Goal: Book appointment/travel/reservation

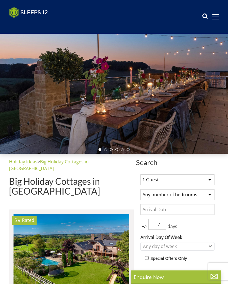
scroll to position [37, 0]
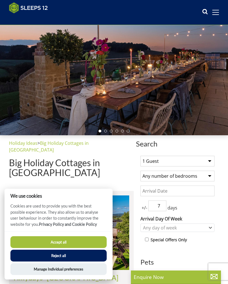
click at [56, 248] on button "Accept all" at bounding box center [58, 242] width 96 height 12
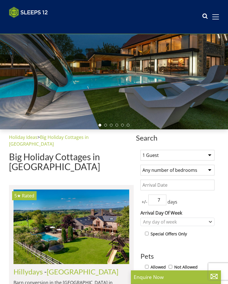
scroll to position [56, 0]
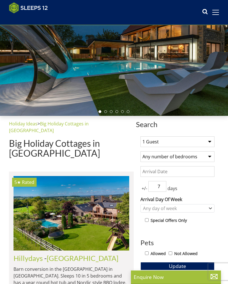
click at [211, 142] on select "1 Guest 2 Guests 3 Guests 4 Guests 5 Guests 6 Guests 7 Guests 8 Guests 9 Guests…" at bounding box center [177, 141] width 74 height 11
select select "11"
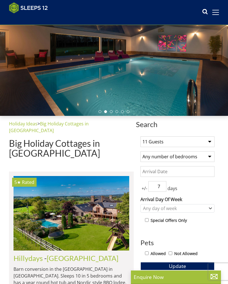
click at [209, 159] on select "Any number of bedrooms 4 Bedrooms 5 Bedrooms 6 Bedrooms 7 Bedrooms 8 Bedrooms 9…" at bounding box center [177, 156] width 74 height 11
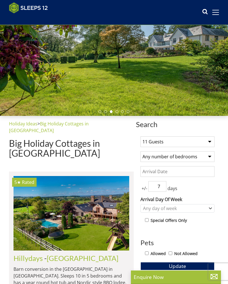
select select "6"
click at [194, 172] on input "Date" at bounding box center [177, 171] width 74 height 11
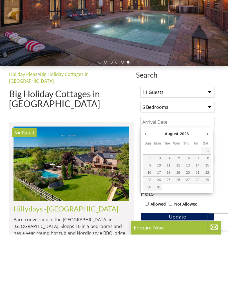
type input "21/08/2026"
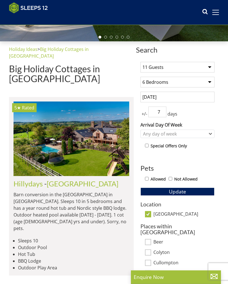
scroll to position [134, 0]
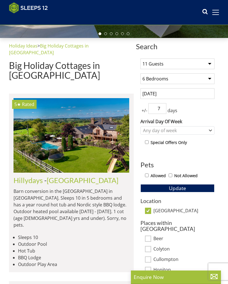
click at [176, 188] on span "Update" at bounding box center [177, 188] width 17 height 7
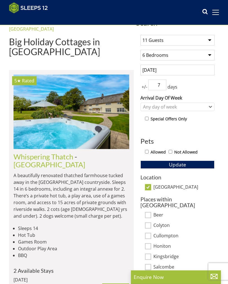
scroll to position [157, 0]
click at [83, 160] on link "[GEOGRAPHIC_DATA]" at bounding box center [49, 164] width 72 height 8
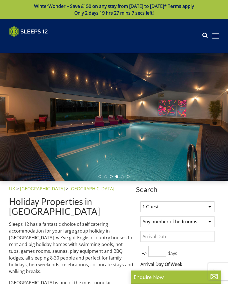
select select "11"
select select "6"
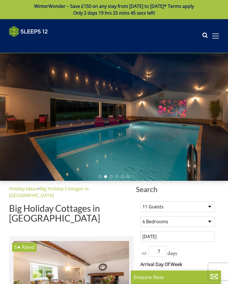
click at [150, 117] on div at bounding box center [114, 117] width 228 height 128
click at [218, 35] on span at bounding box center [215, 35] width 7 height 5
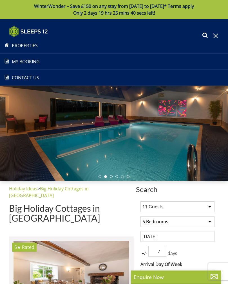
click at [26, 48] on link "Properties" at bounding box center [114, 45] width 228 height 7
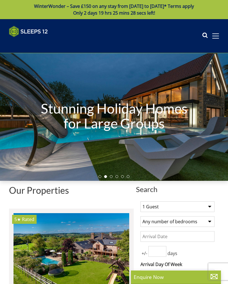
click at [217, 37] on span at bounding box center [215, 35] width 7 height 5
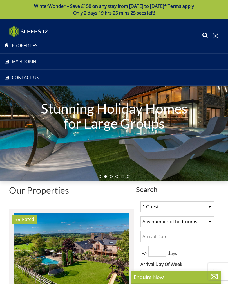
click at [30, 45] on link "Properties" at bounding box center [114, 45] width 228 height 7
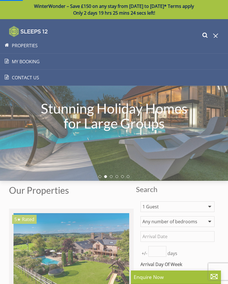
select select "11"
select select "6"
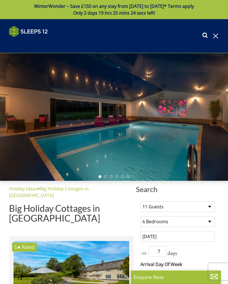
scroll to position [0, 3465]
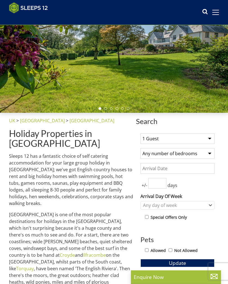
scroll to position [59, 0]
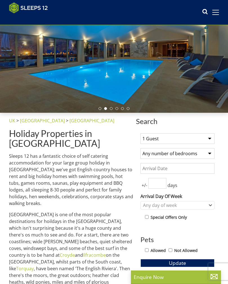
click at [208, 139] on select "1 Guest 2 Guests 3 Guests 4 Guests 5 Guests 6 Guests 7 Guests 8 Guests 9 Guests…" at bounding box center [177, 138] width 74 height 11
select select "11"
click at [207, 154] on select "Any number of bedrooms 4 Bedrooms 5 Bedrooms 6 Bedrooms 7 Bedrooms 8 Bedrooms 9…" at bounding box center [177, 153] width 74 height 11
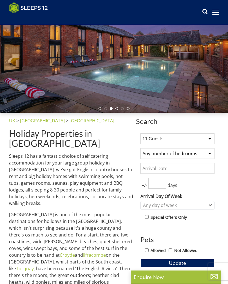
select select "6"
click at [192, 169] on input "Date" at bounding box center [177, 168] width 74 height 11
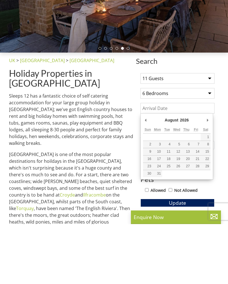
type input "21/08/2026"
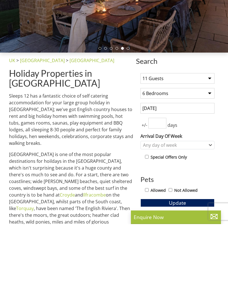
scroll to position [119, 0]
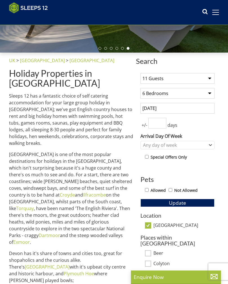
click at [158, 123] on input "number" at bounding box center [157, 123] width 18 height 11
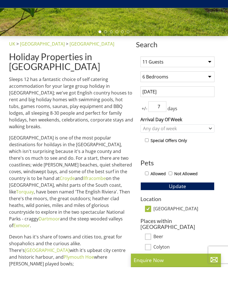
type input "7"
click at [177, 200] on span "Update" at bounding box center [177, 203] width 17 height 7
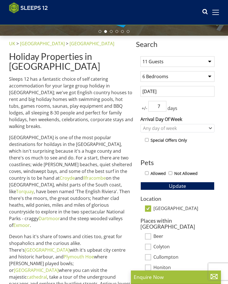
click at [173, 184] on span "Update" at bounding box center [177, 185] width 17 height 7
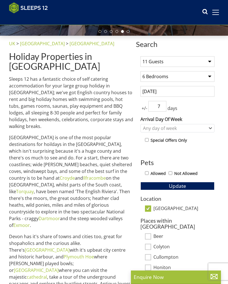
click at [60, 175] on link "Croyde" at bounding box center [67, 178] width 15 height 6
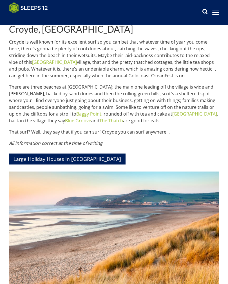
scroll to position [152, 0]
click at [55, 159] on link "Large Holiday Houses In Devon" at bounding box center [67, 159] width 116 height 11
select select "11"
select select "6"
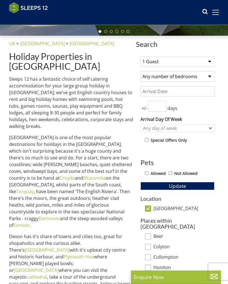
scroll to position [0, 809]
